Goal: Transaction & Acquisition: Purchase product/service

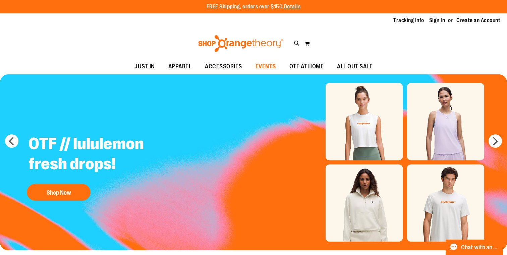
click at [262, 66] on span "EVENTS" at bounding box center [265, 66] width 20 height 15
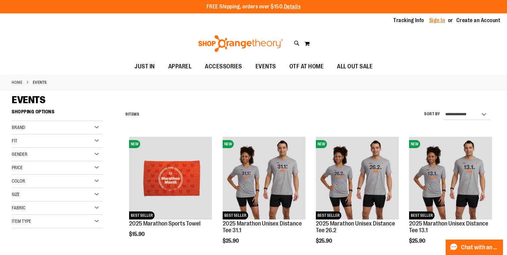
click at [440, 20] on link "Sign In" at bounding box center [437, 20] width 16 height 7
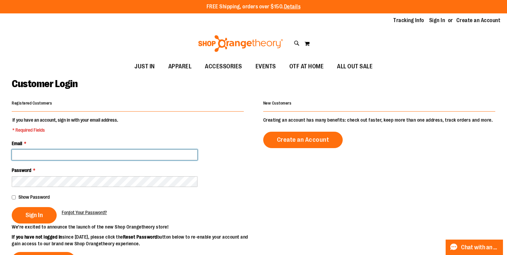
type input "**********"
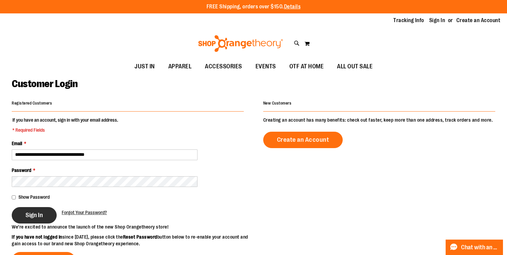
click at [49, 210] on button "Sign In" at bounding box center [34, 215] width 45 height 16
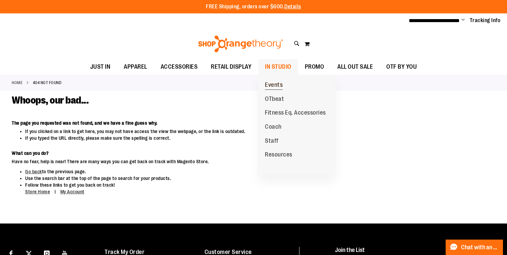
click at [276, 86] on span "Events" at bounding box center [274, 85] width 18 height 8
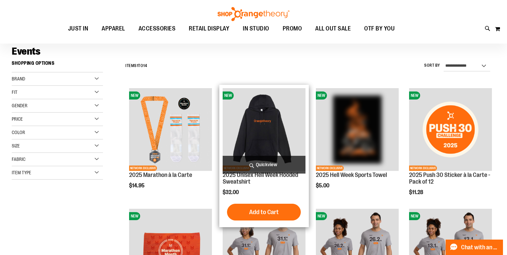
scroll to position [49, 0]
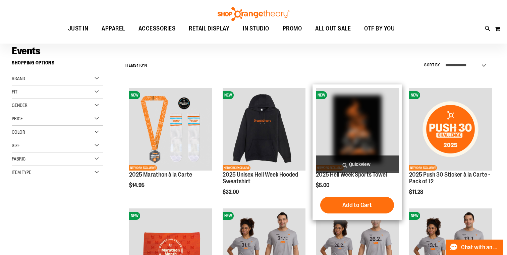
click at [368, 143] on img "product" at bounding box center [357, 129] width 83 height 83
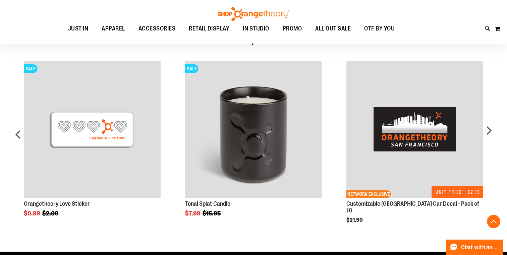
scroll to position [347, 0]
